Goal: Task Accomplishment & Management: Manage account settings

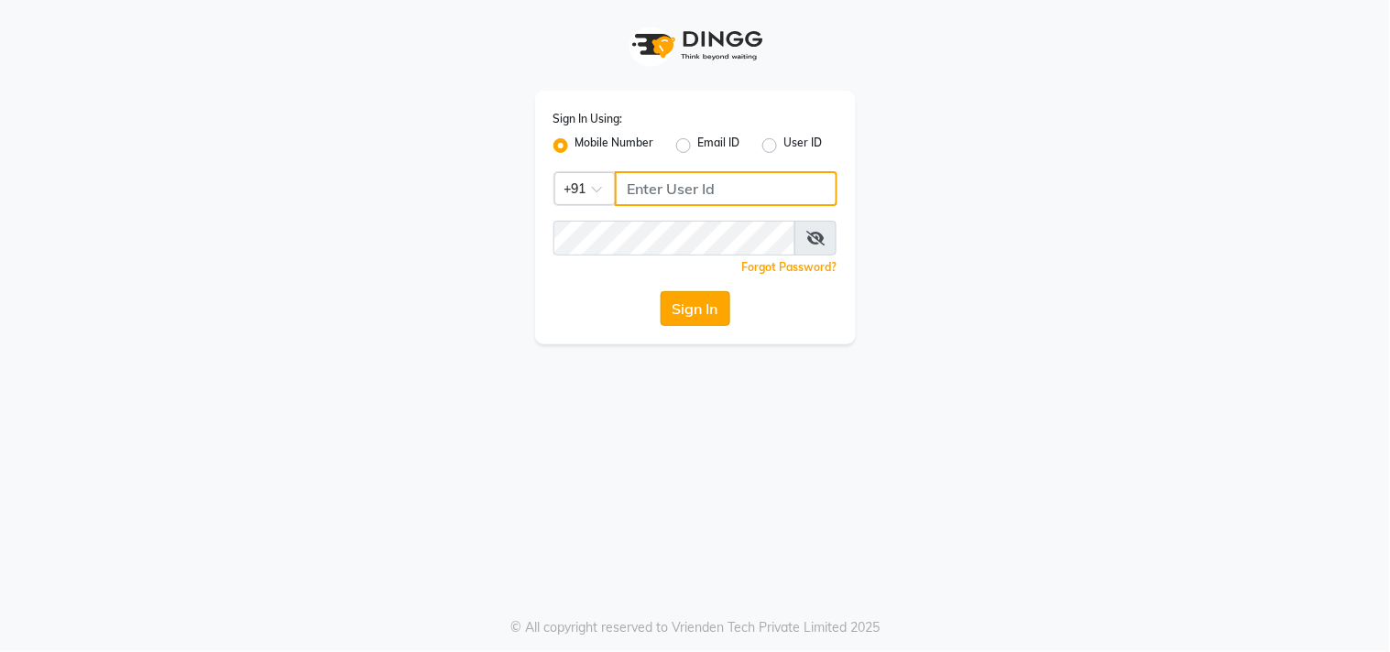
type input "8369581352"
click at [701, 304] on button "Sign In" at bounding box center [696, 308] width 70 height 35
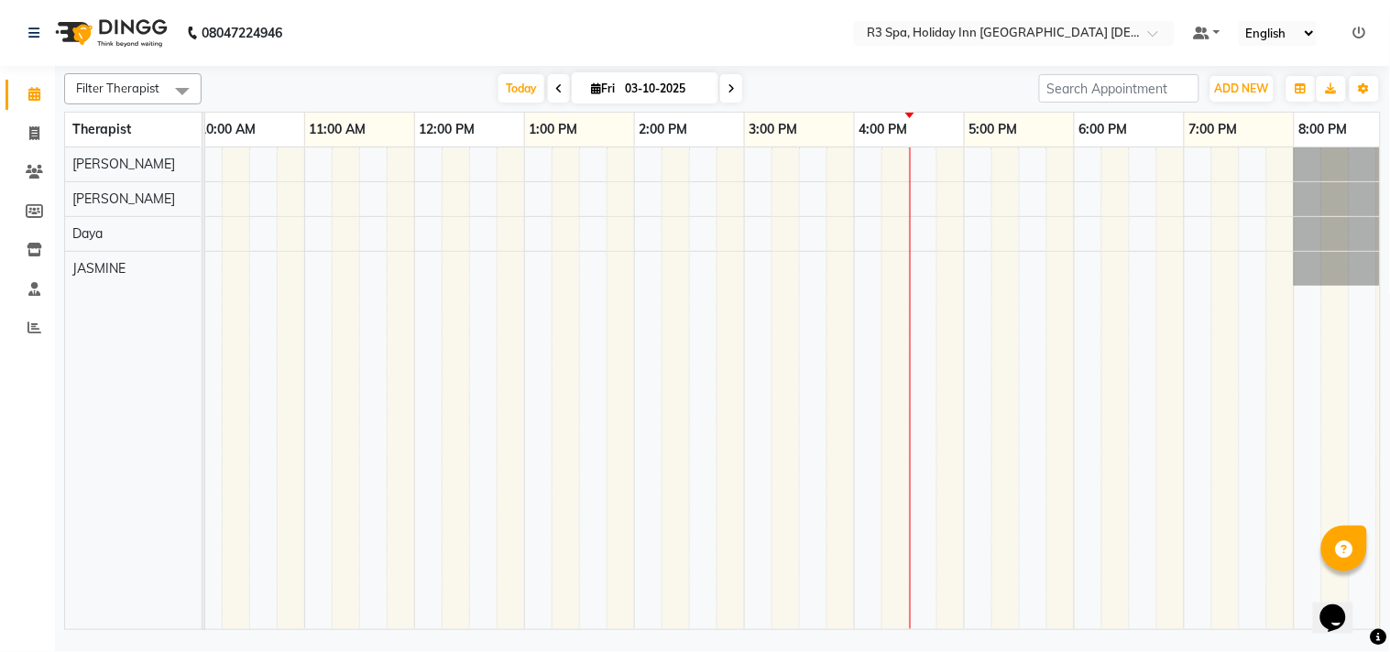
scroll to position [0, 579]
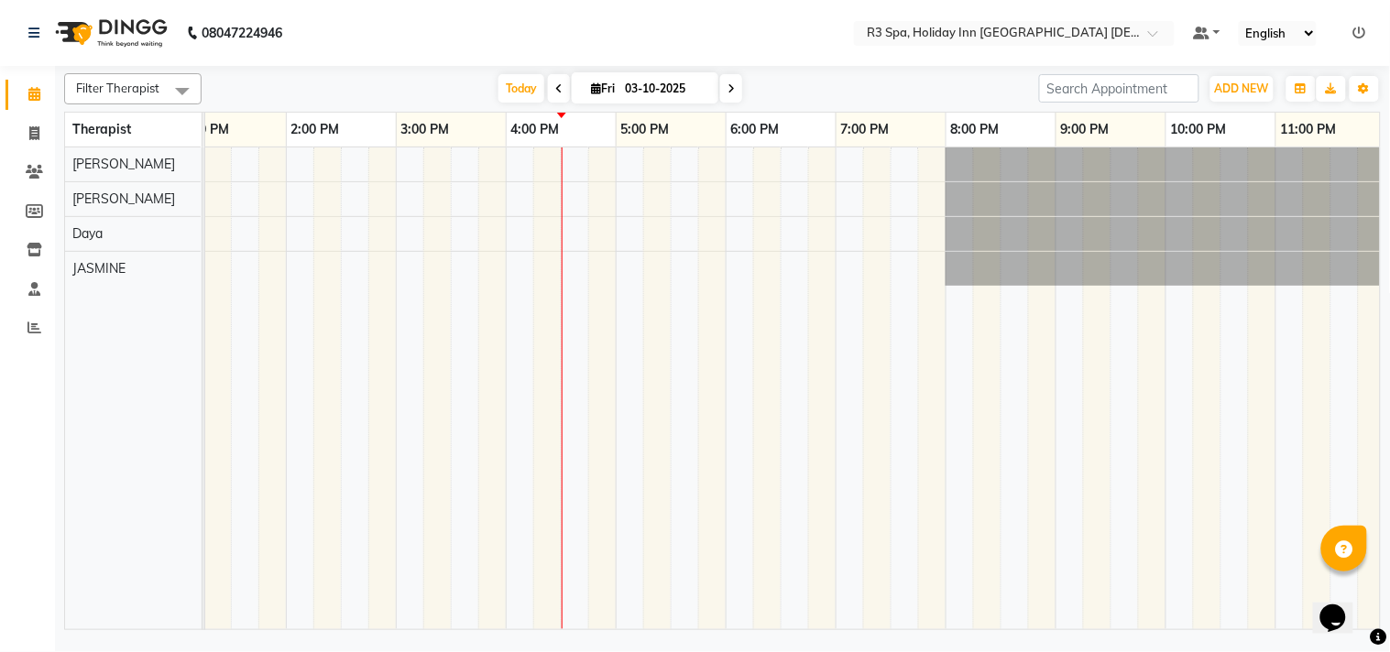
click at [1362, 28] on icon at bounding box center [1359, 33] width 13 height 13
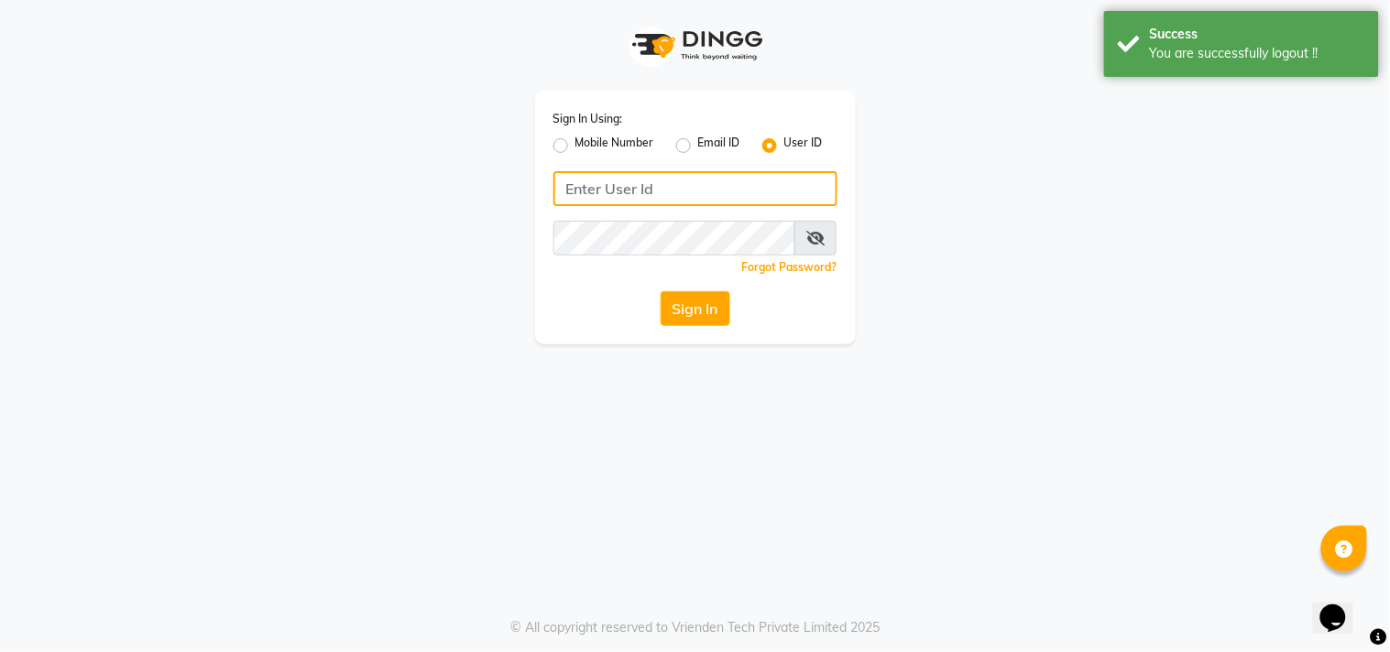
type input "8369581352"
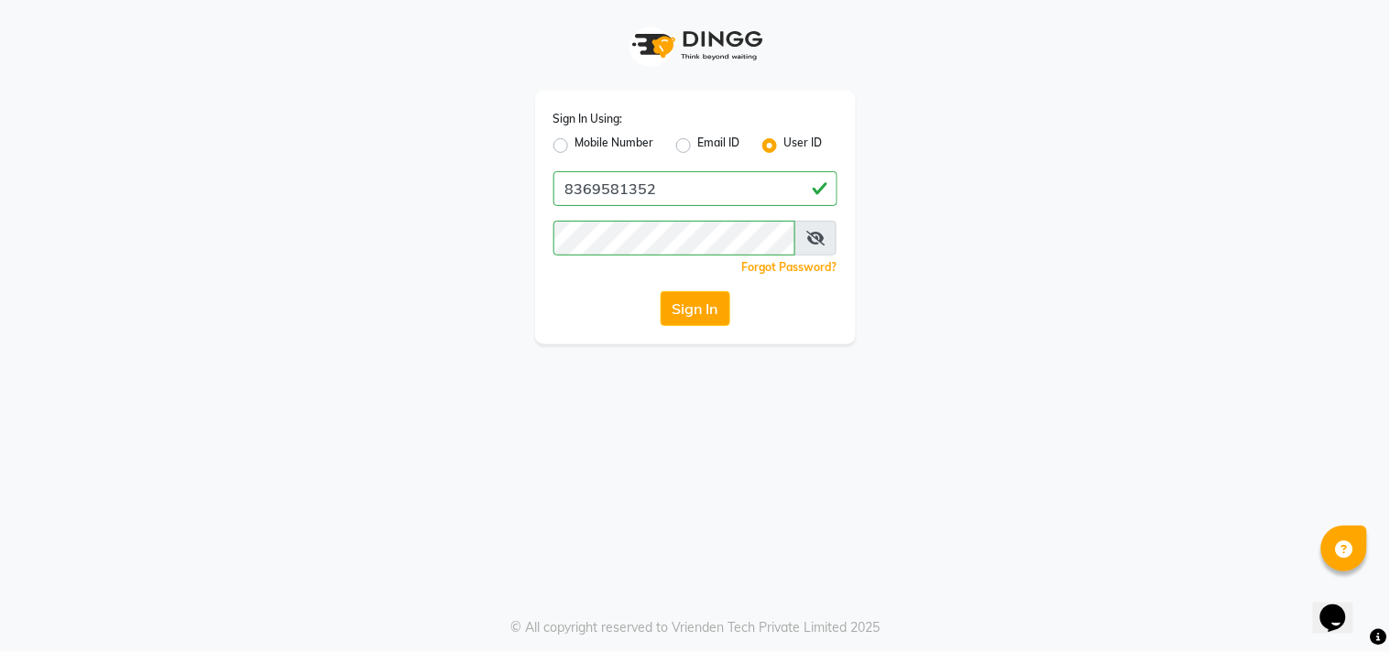
click at [575, 139] on label "Mobile Number" at bounding box center [614, 146] width 79 height 22
click at [575, 139] on input "Mobile Number" at bounding box center [581, 141] width 12 height 12
radio input "true"
radio input "false"
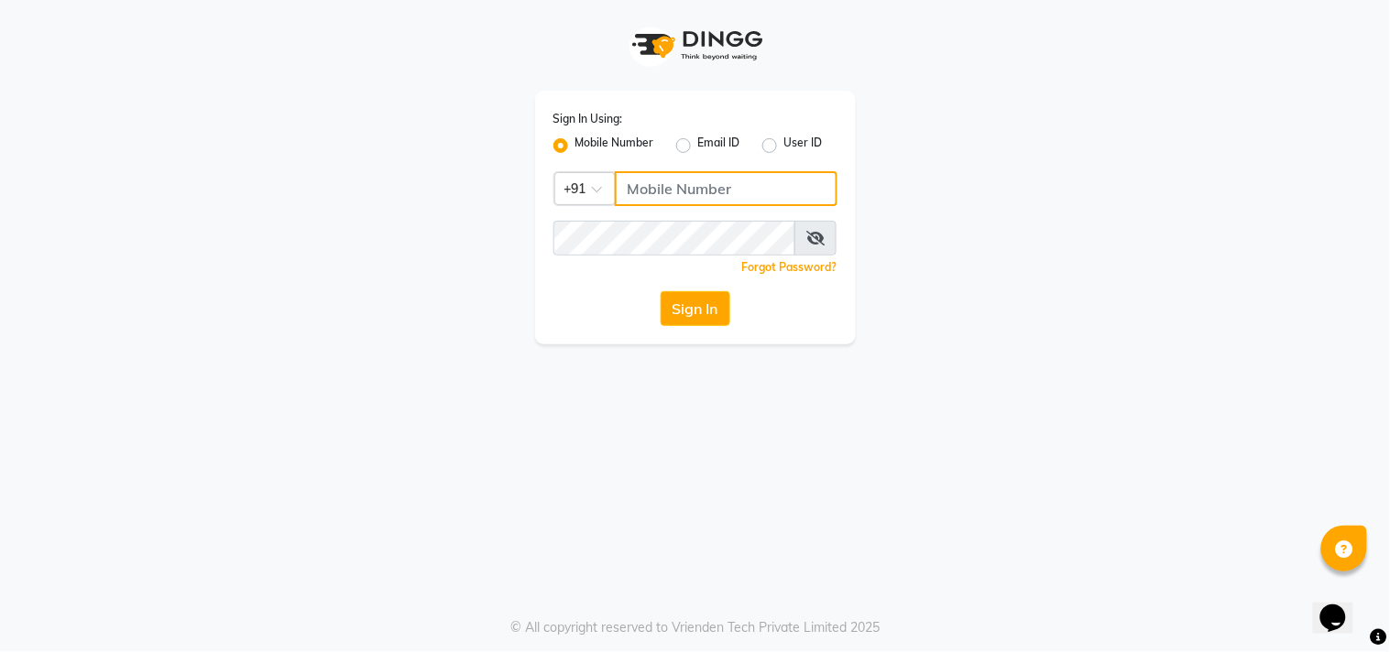
click at [656, 194] on input "Username" at bounding box center [726, 188] width 223 height 35
type input "7304577933"
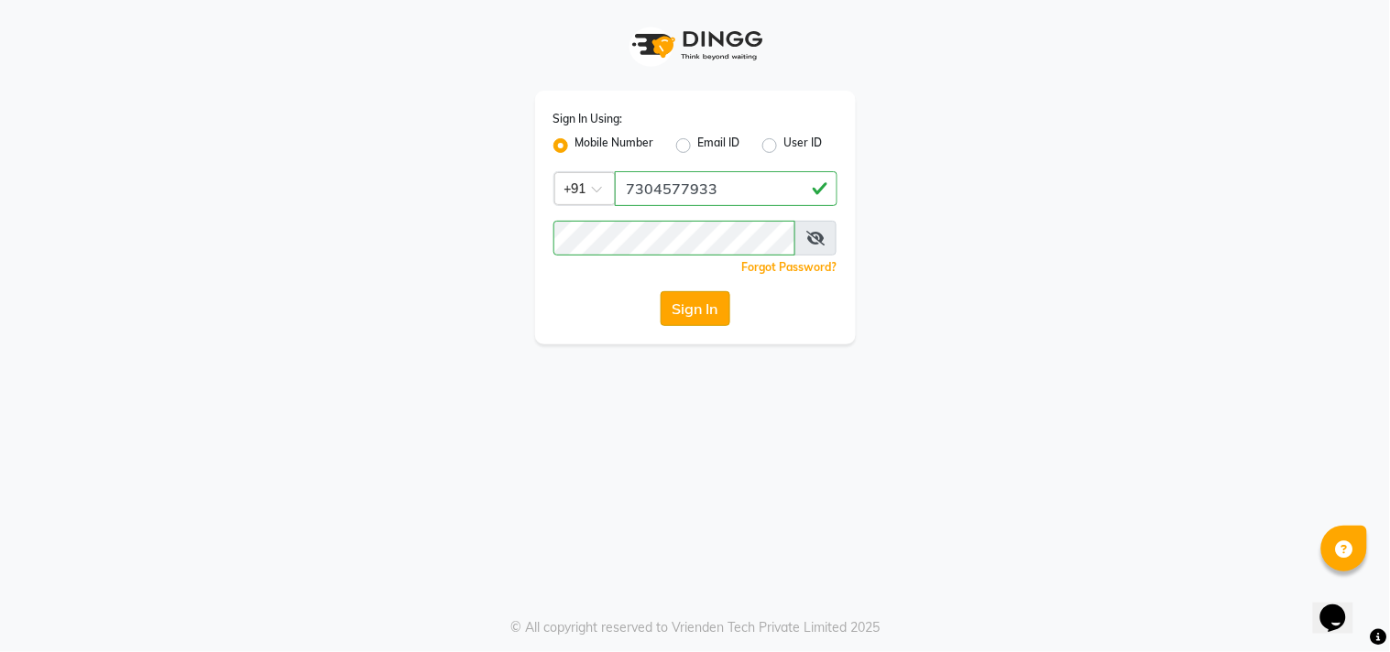
click at [716, 301] on button "Sign In" at bounding box center [696, 308] width 70 height 35
